Goal: Use online tool/utility: Use online tool/utility

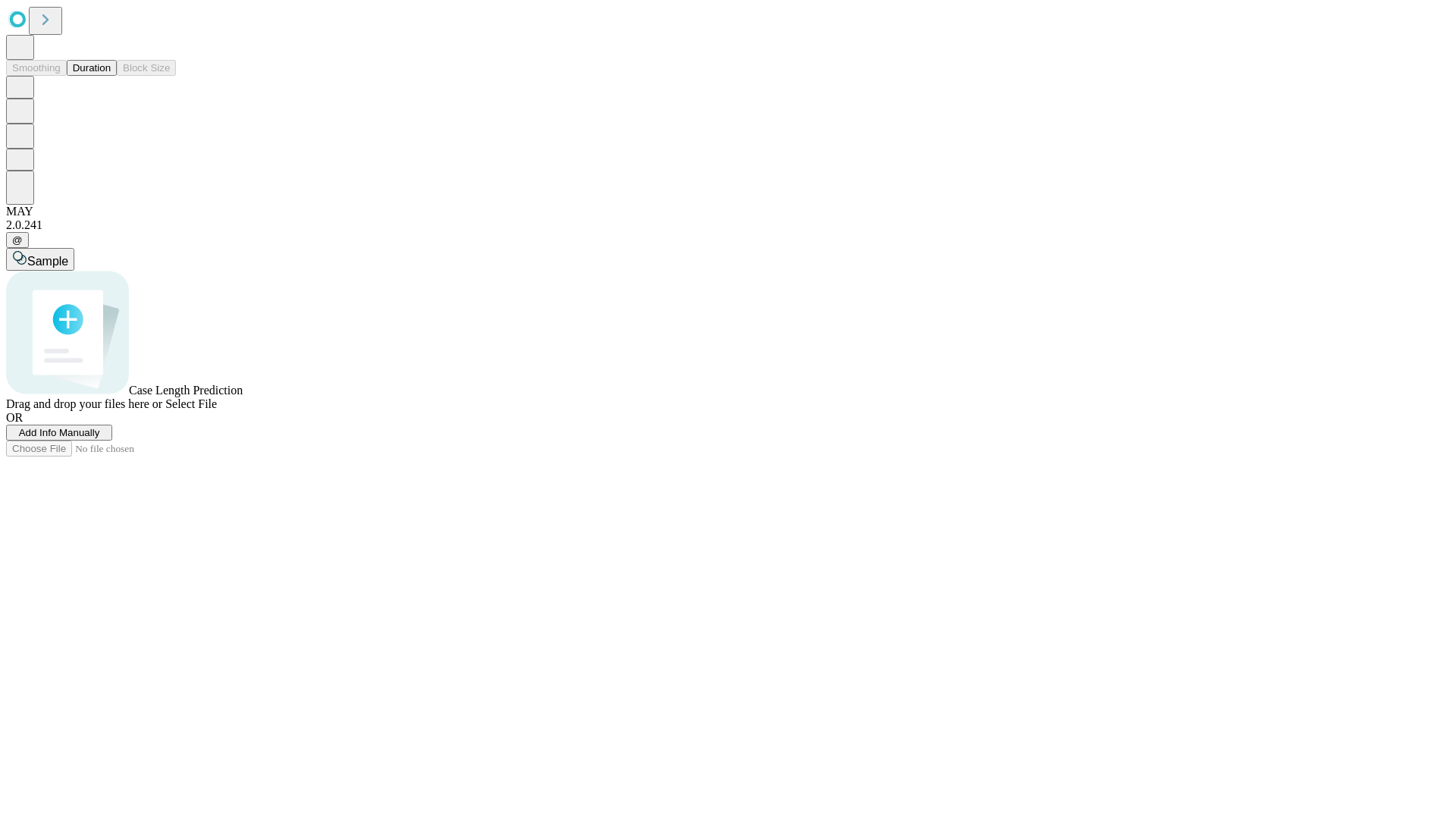
click at [111, 76] on button "Duration" at bounding box center [91, 67] width 50 height 16
click at [217, 410] on span "Select File" at bounding box center [191, 404] width 52 height 13
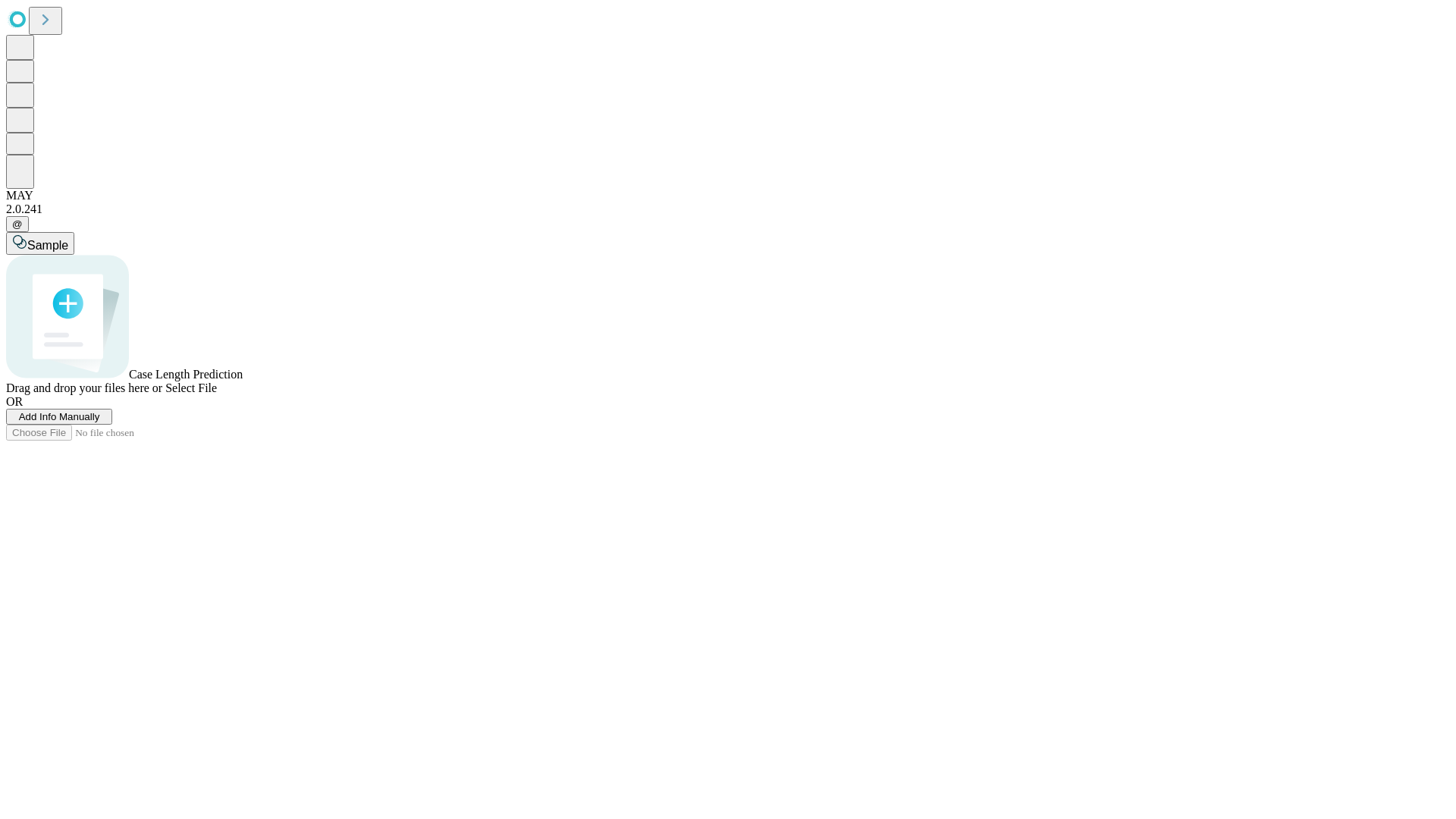
click at [217, 394] on span "Select File" at bounding box center [191, 387] width 52 height 13
